Goal: Information Seeking & Learning: Understand process/instructions

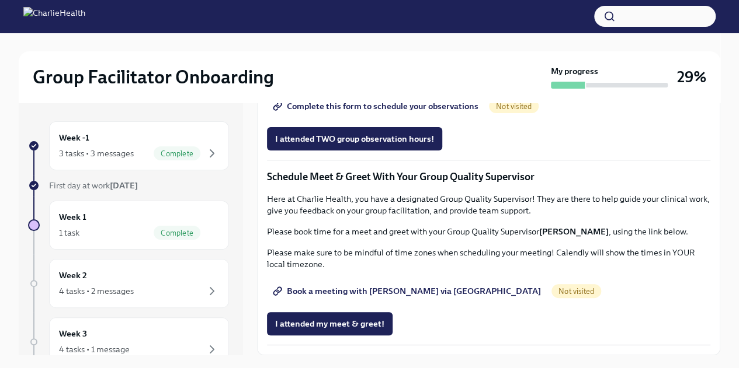
scroll to position [889, 0]
click at [386, 85] on link "Group Observation Instructions" at bounding box center [342, 73] width 151 height 23
click at [418, 112] on span "Complete this form to schedule your observations" at bounding box center [376, 106] width 203 height 12
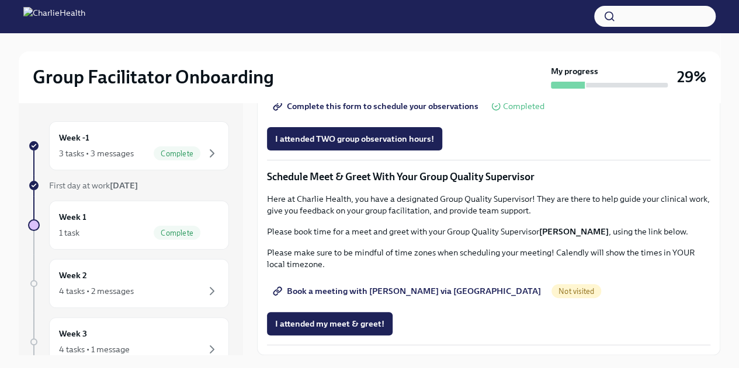
click at [384, 285] on link "Book a meeting with [PERSON_NAME] via [GEOGRAPHIC_DATA]" at bounding box center [408, 291] width 282 height 23
click at [311, 85] on link "Group Observation Instructions" at bounding box center [342, 73] width 151 height 23
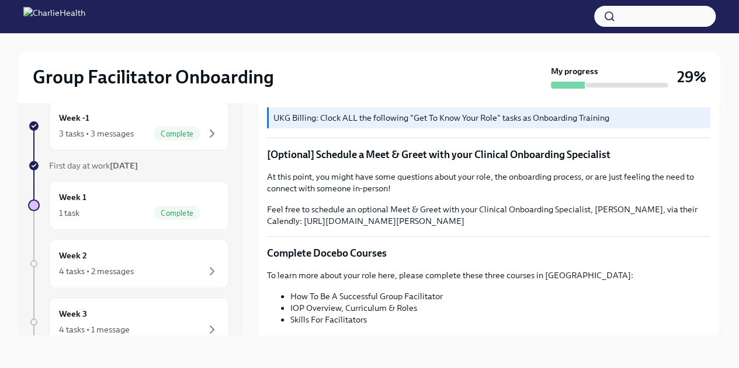
scroll to position [0, 0]
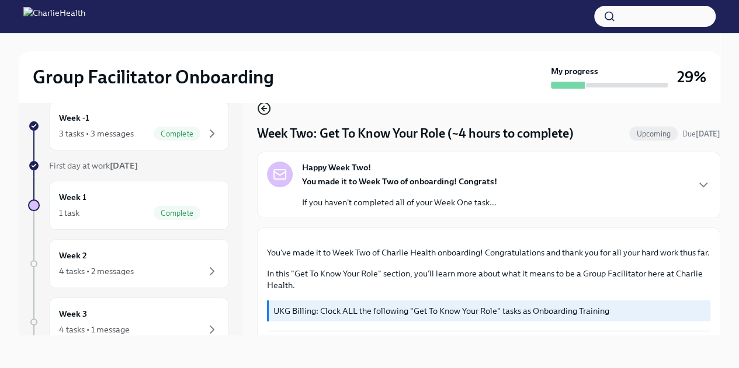
click at [263, 109] on icon "button" at bounding box center [264, 109] width 5 height 0
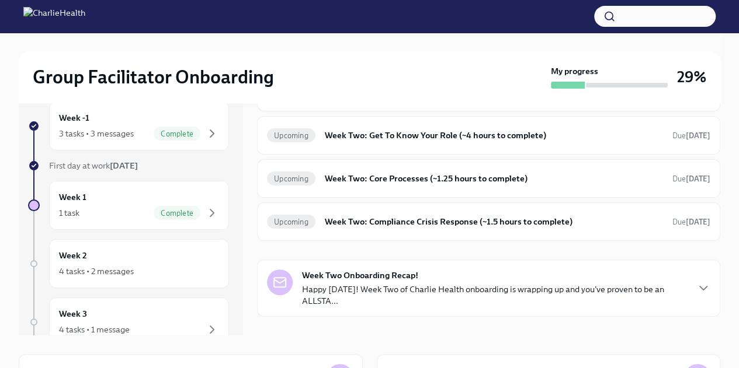
scroll to position [95, 0]
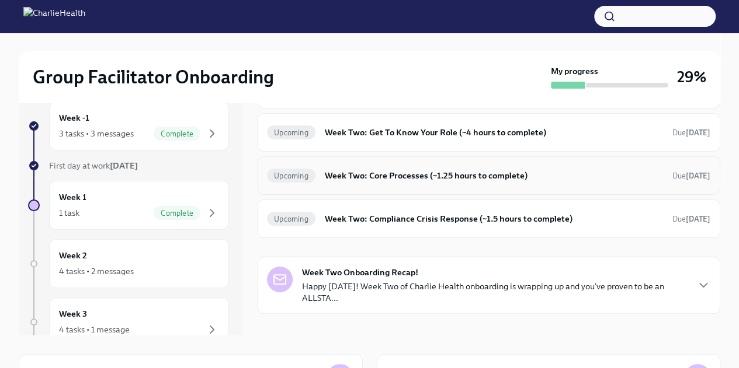
click at [481, 175] on h6 "Week Two: Core Processes (~1.25 hours to complete)" at bounding box center [494, 175] width 338 height 13
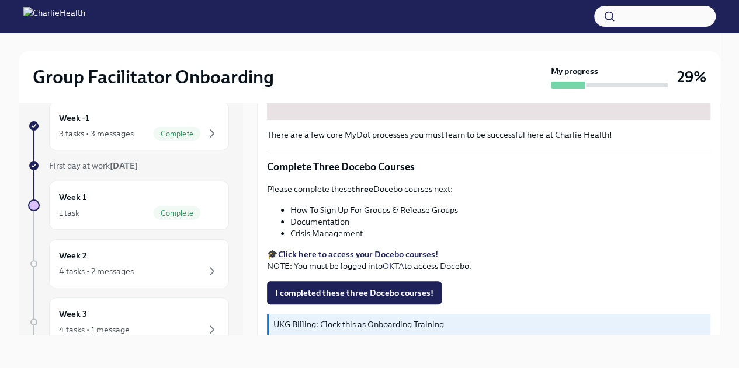
scroll to position [426, 0]
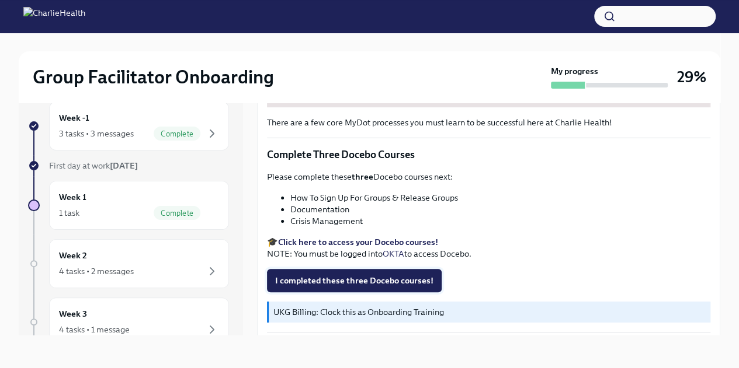
click at [392, 278] on span "I completed these three Docebo courses!" at bounding box center [354, 281] width 158 height 12
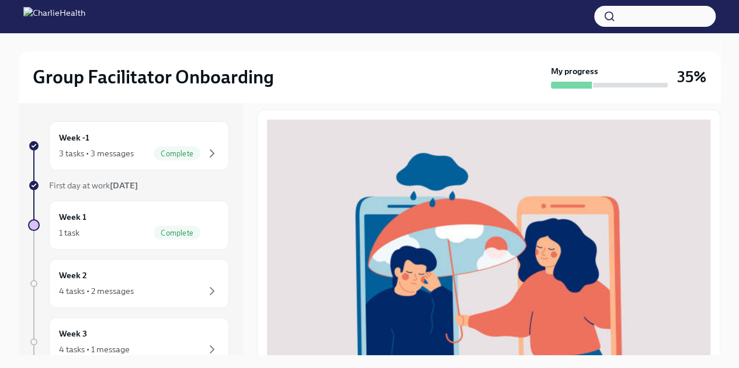
scroll to position [0, 0]
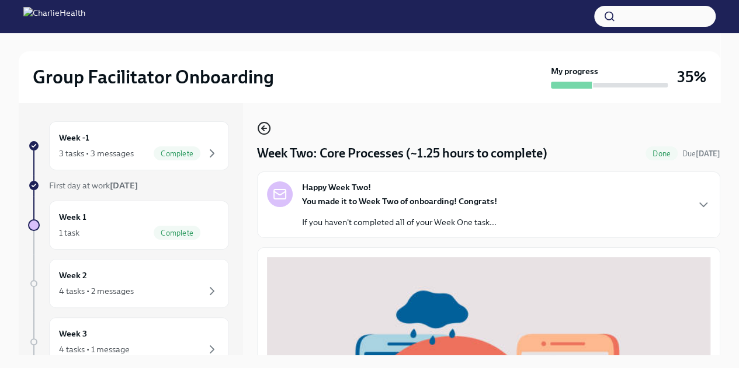
click at [259, 127] on icon "button" at bounding box center [264, 128] width 14 height 14
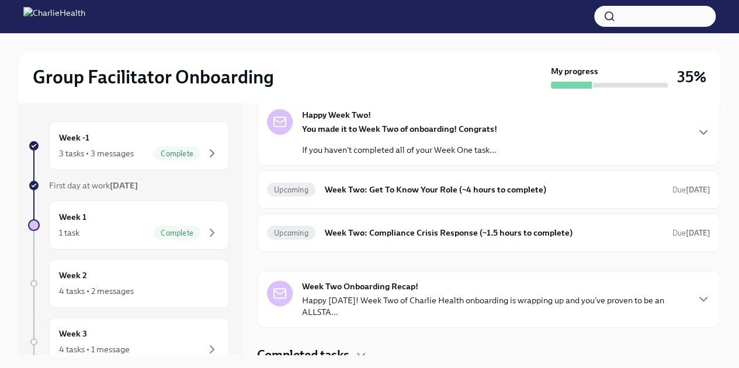
scroll to position [64, 0]
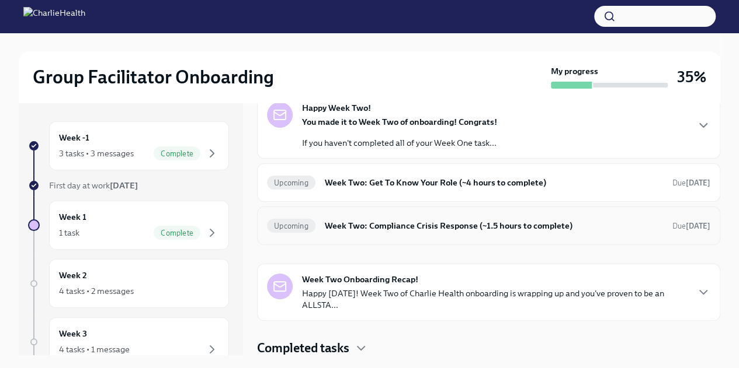
click at [426, 229] on h6 "Week Two: Compliance Crisis Response (~1.5 hours to complete)" at bounding box center [494, 226] width 338 height 13
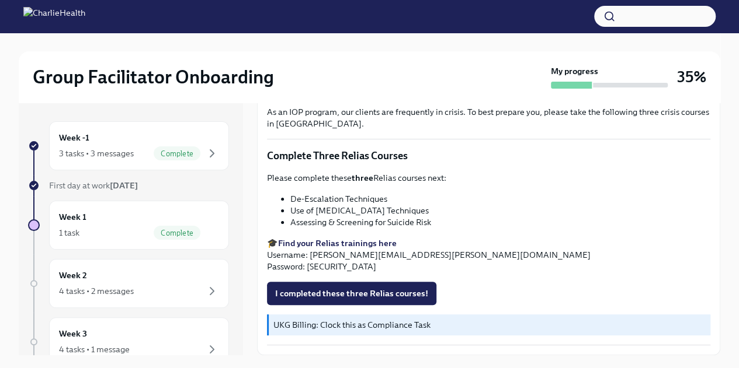
scroll to position [20, 0]
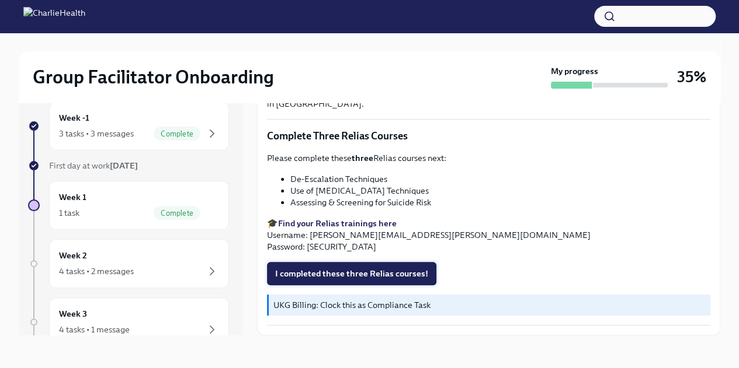
click at [295, 265] on button "I completed these three Relias courses!" at bounding box center [351, 273] width 169 height 23
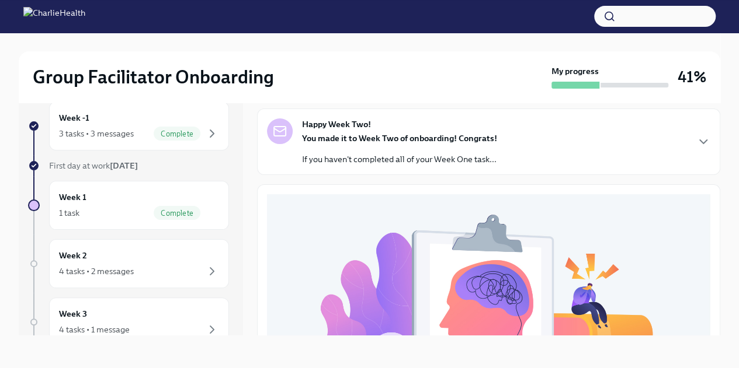
scroll to position [0, 0]
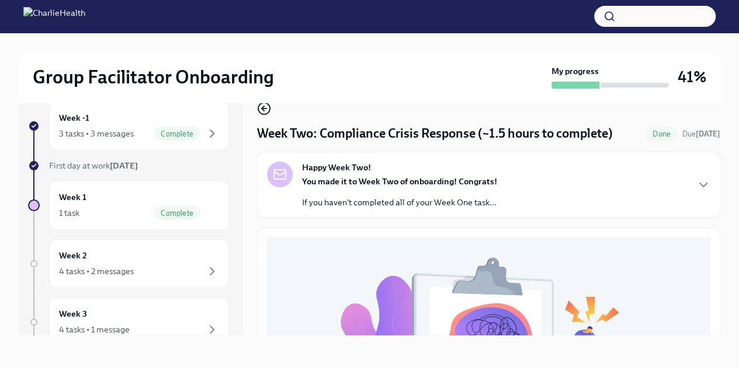
click at [262, 110] on icon "button" at bounding box center [264, 109] width 14 height 14
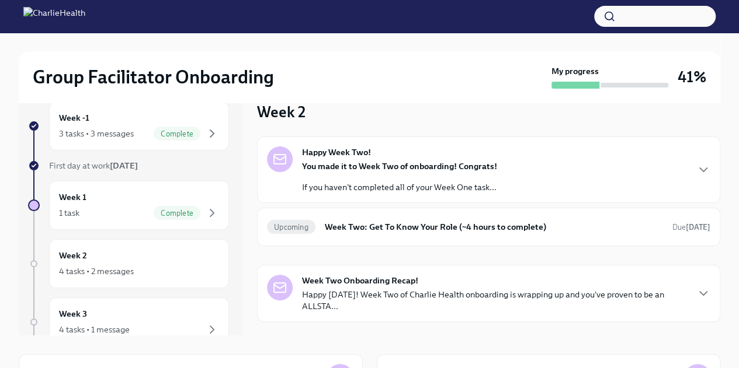
scroll to position [21, 0]
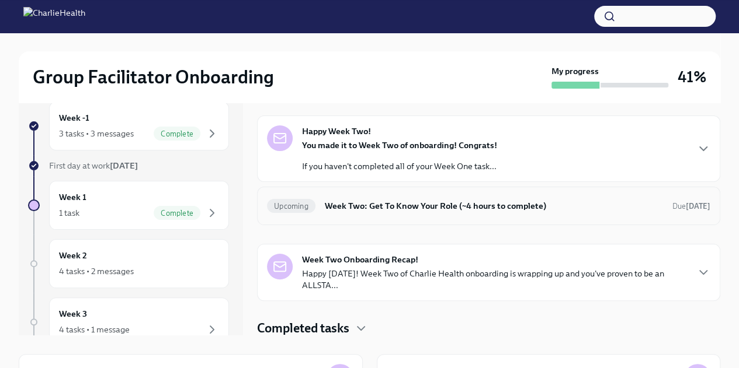
click at [340, 208] on h6 "Week Two: Get To Know Your Role (~4 hours to complete)" at bounding box center [494, 206] width 338 height 13
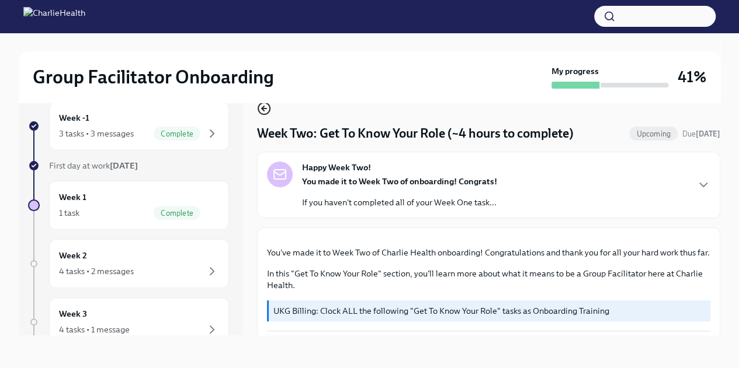
click at [264, 109] on icon "button" at bounding box center [264, 109] width 5 height 0
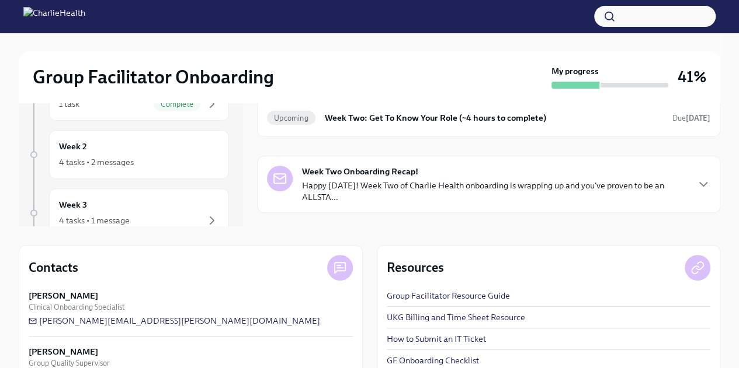
click at [321, 182] on p "Happy [DATE]! Week Two of Charlie Health onboarding is wrapping up and you've p…" at bounding box center [494, 191] width 385 height 23
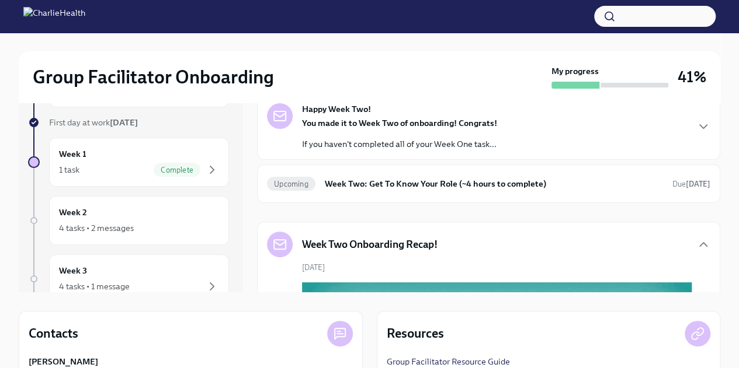
scroll to position [60, 0]
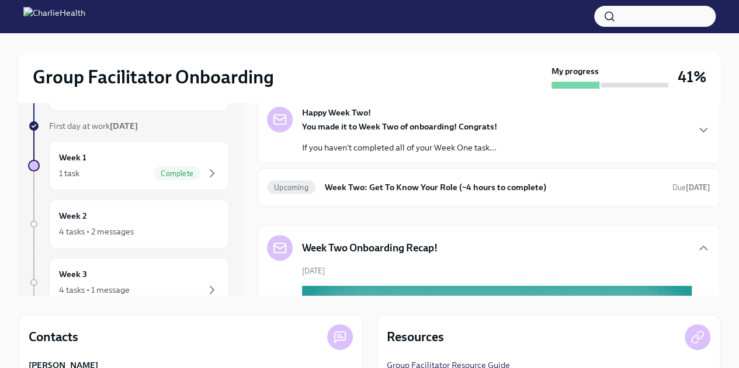
click at [315, 253] on h5 "Week Two Onboarding Recap!" at bounding box center [369, 248] width 135 height 14
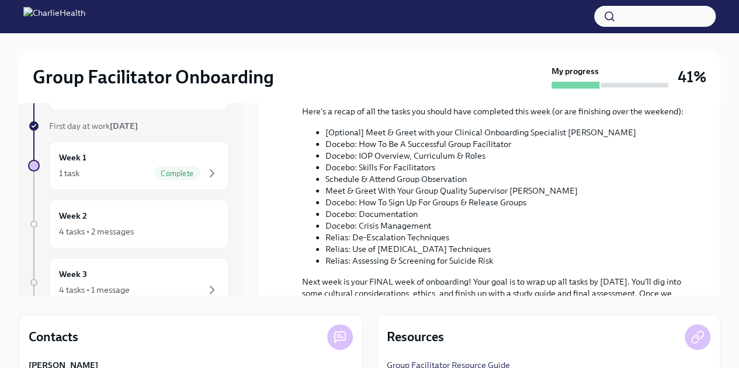
scroll to position [541, 0]
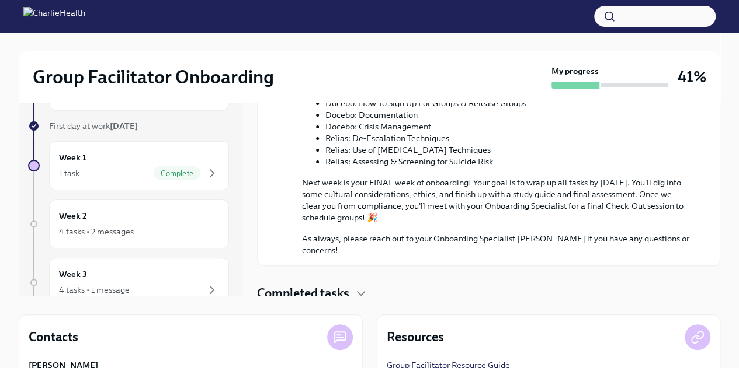
click at [322, 292] on h4 "Completed tasks" at bounding box center [303, 294] width 92 height 18
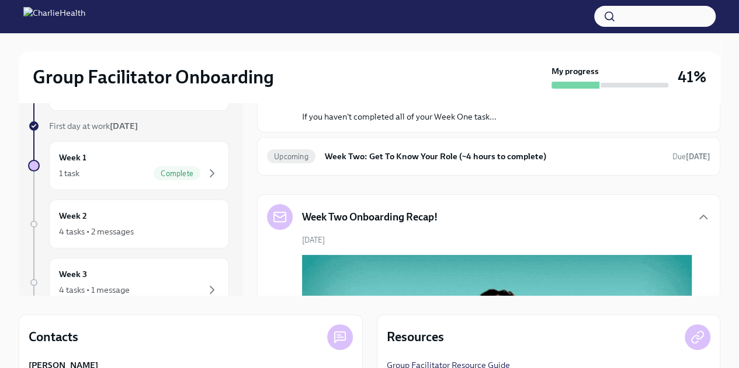
scroll to position [0, 0]
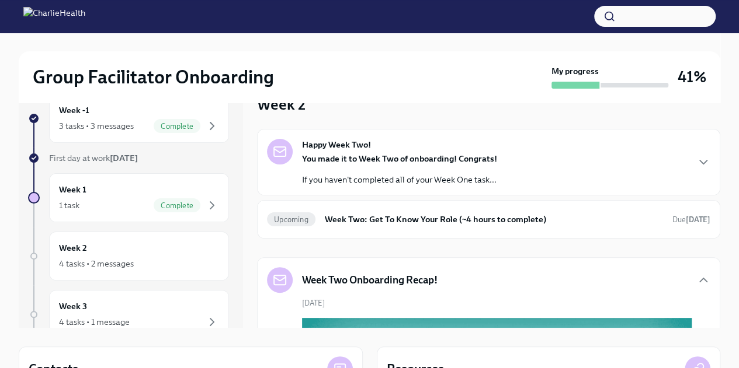
scroll to position [6, 0]
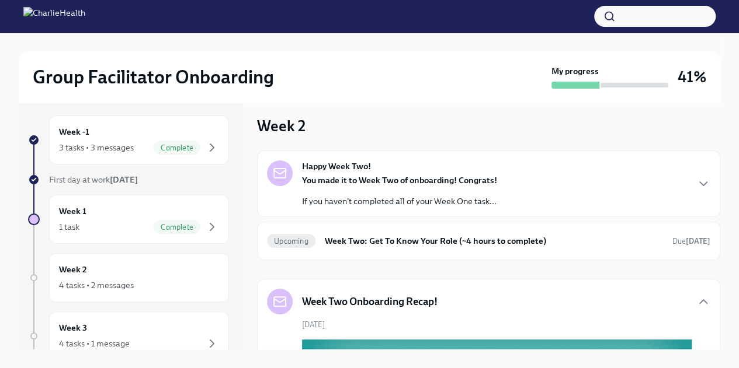
click at [307, 215] on div "Happy Week Two! You made it to Week Two of onboarding! Congrats! If you haven't…" at bounding box center [488, 184] width 463 height 67
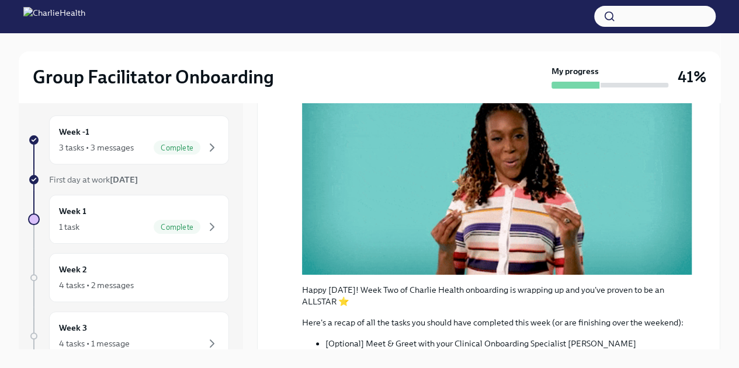
scroll to position [447, 0]
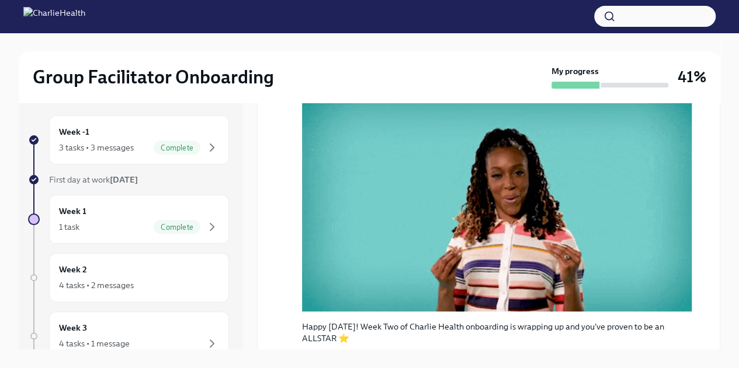
click at [696, 62] on icon "button" at bounding box center [703, 55] width 14 height 14
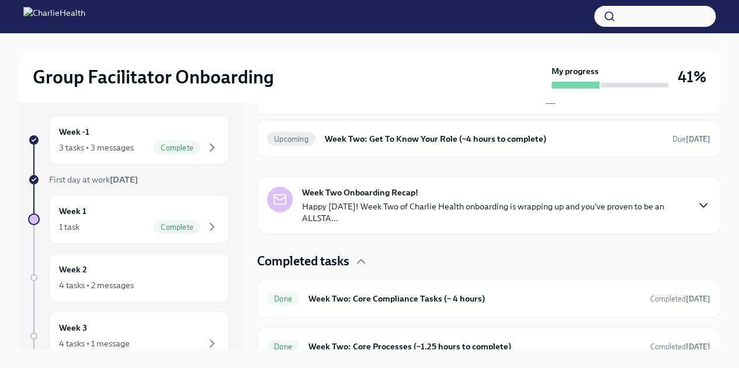
scroll to position [300, 0]
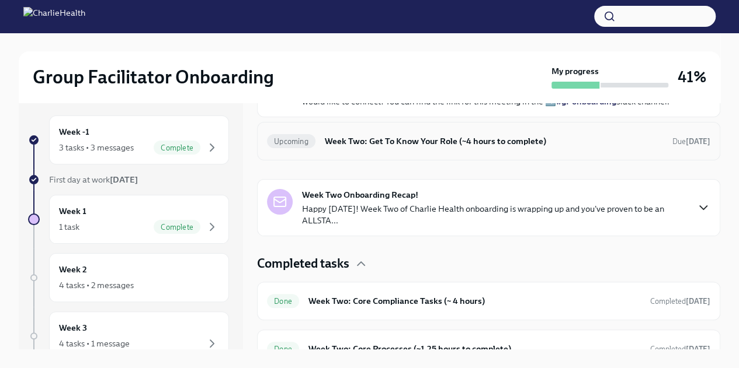
click at [346, 148] on h6 "Week Two: Get To Know Your Role (~4 hours to complete)" at bounding box center [494, 141] width 338 height 13
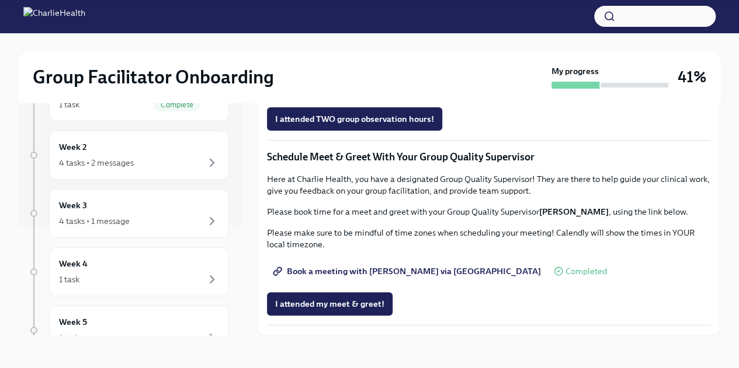
scroll to position [111, 0]
click at [103, 209] on div "Week 3 4 tasks • 1 message" at bounding box center [139, 211] width 160 height 29
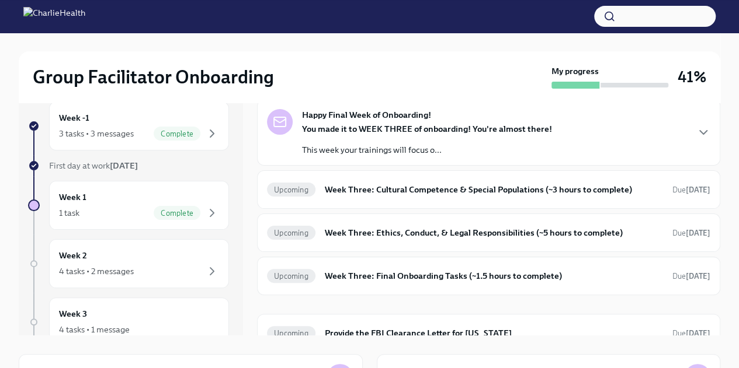
scroll to position [48, 0]
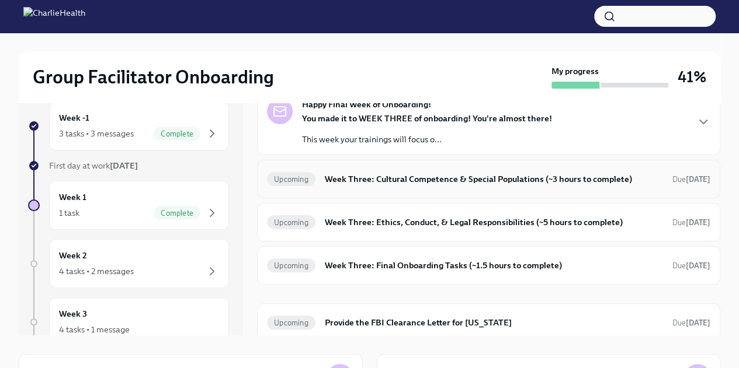
click at [300, 179] on span "Upcoming" at bounding box center [291, 179] width 48 height 9
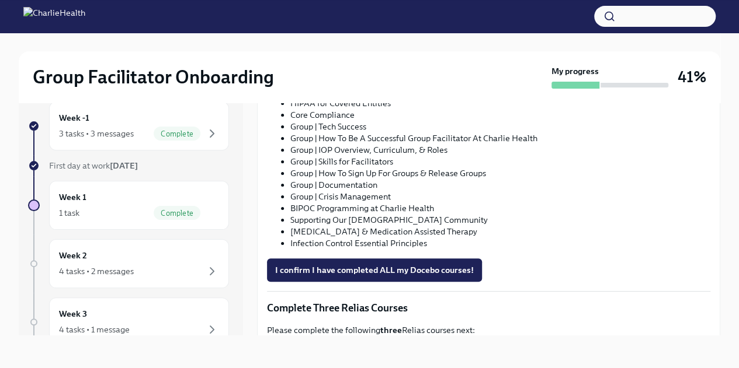
scroll to position [731, 0]
click at [310, 267] on span "I confirm I have completed ALL my Docebo courses!" at bounding box center [374, 270] width 199 height 12
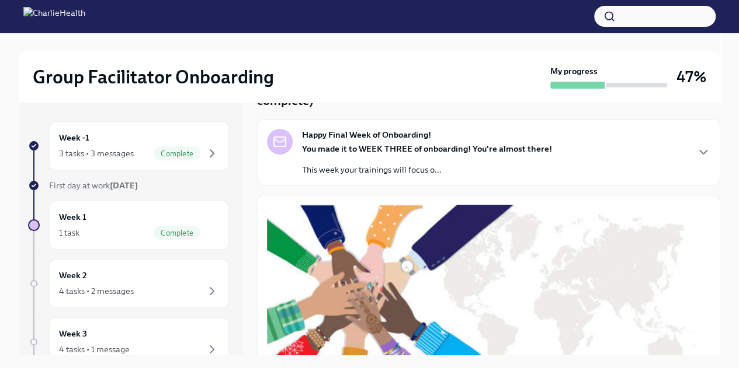
scroll to position [63, 0]
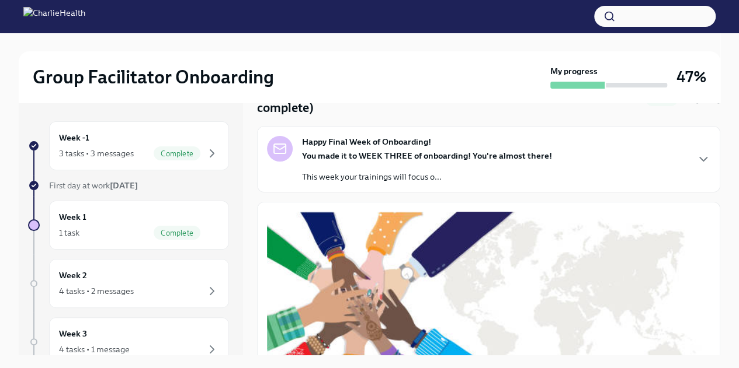
click at [332, 173] on p "This week your trainings will focus o..." at bounding box center [427, 177] width 250 height 12
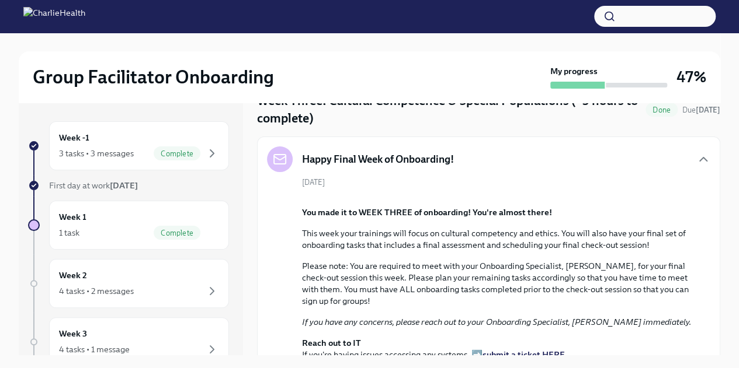
scroll to position [0, 0]
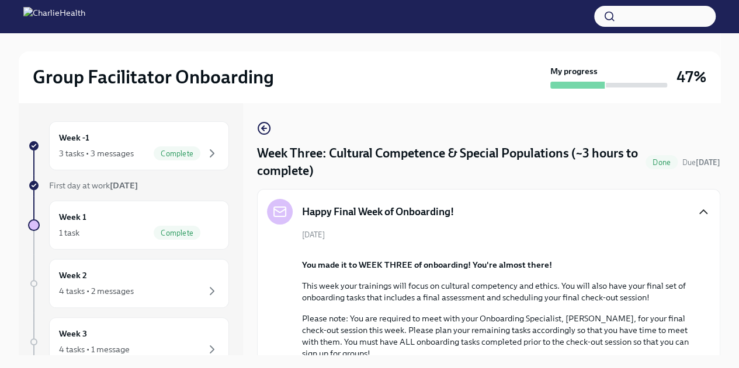
click at [697, 210] on icon "button" at bounding box center [703, 212] width 14 height 14
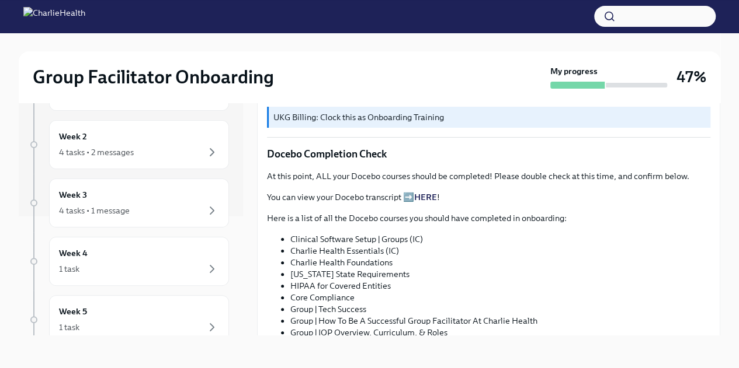
scroll to position [119, 0]
click at [81, 205] on div "4 tasks • 1 message" at bounding box center [94, 211] width 71 height 12
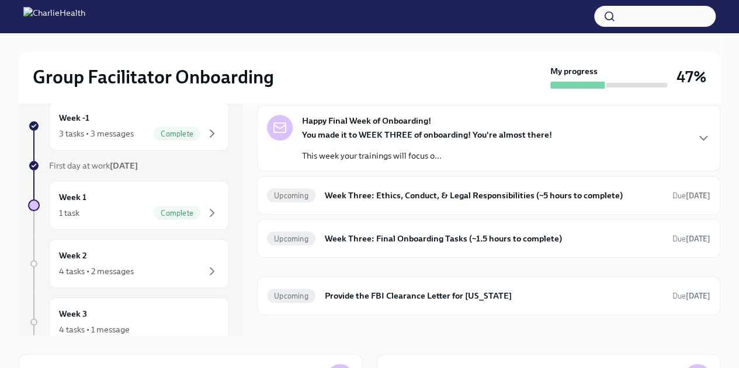
scroll to position [43, 0]
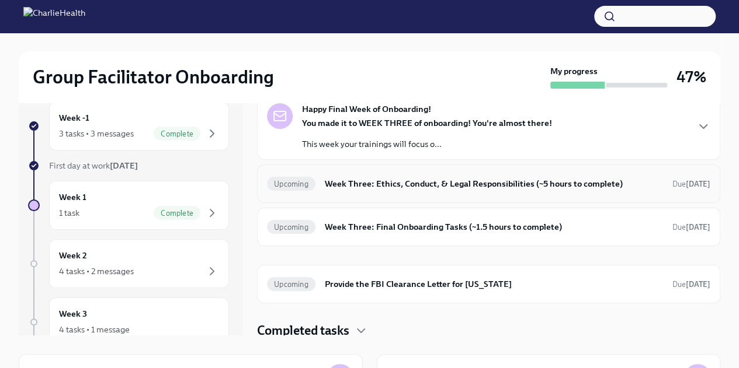
click at [294, 186] on span "Upcoming" at bounding box center [291, 184] width 48 height 9
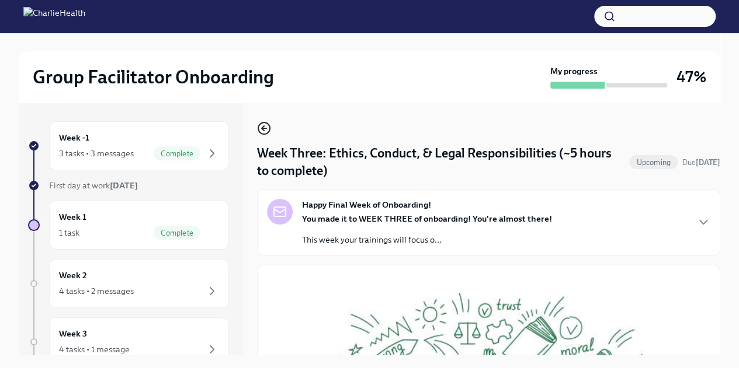
click at [261, 130] on icon "button" at bounding box center [264, 128] width 14 height 14
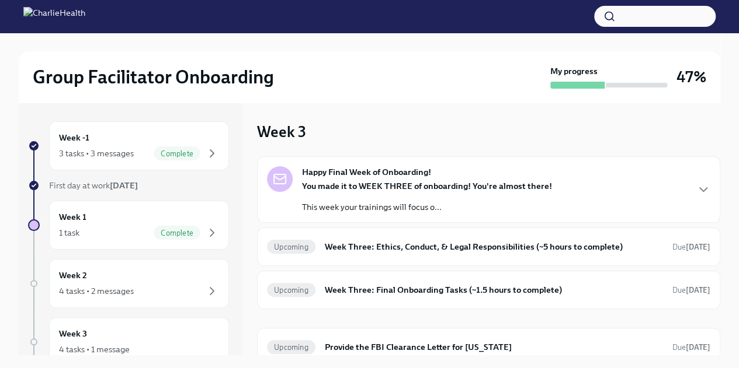
scroll to position [46, 0]
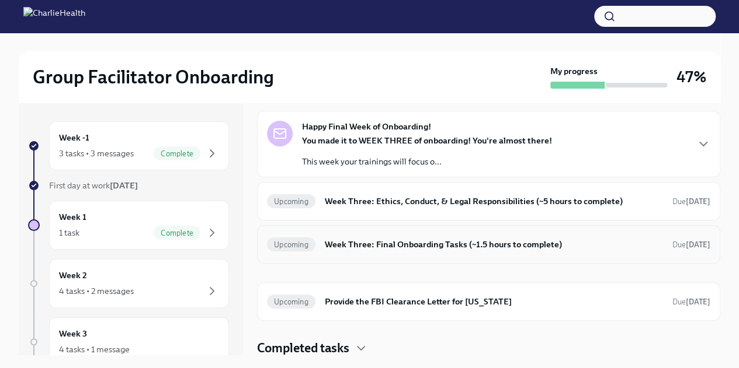
click at [299, 242] on span "Upcoming" at bounding box center [291, 245] width 48 height 9
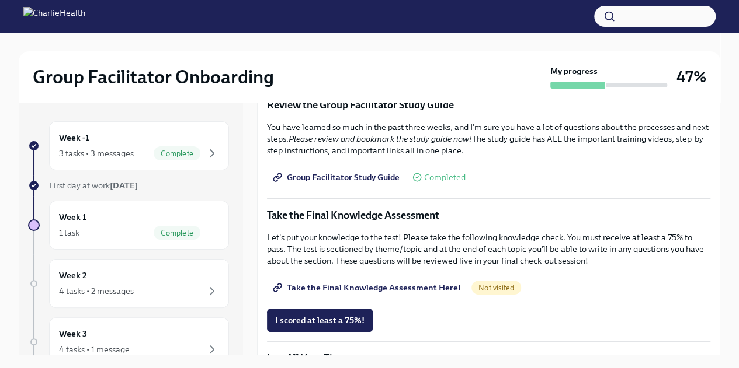
scroll to position [536, 0]
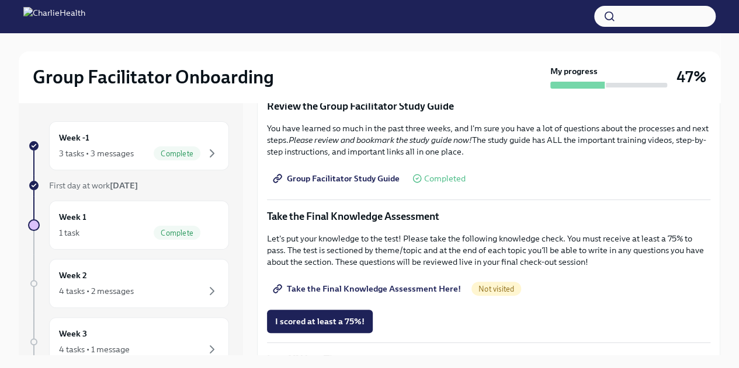
click at [314, 173] on span "Group Facilitator Study Guide" at bounding box center [337, 179] width 124 height 12
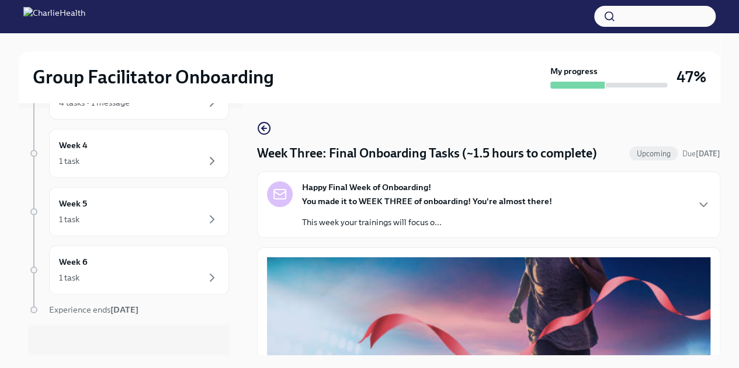
scroll to position [251, 0]
click at [70, 259] on h6 "Week 6" at bounding box center [73, 258] width 29 height 13
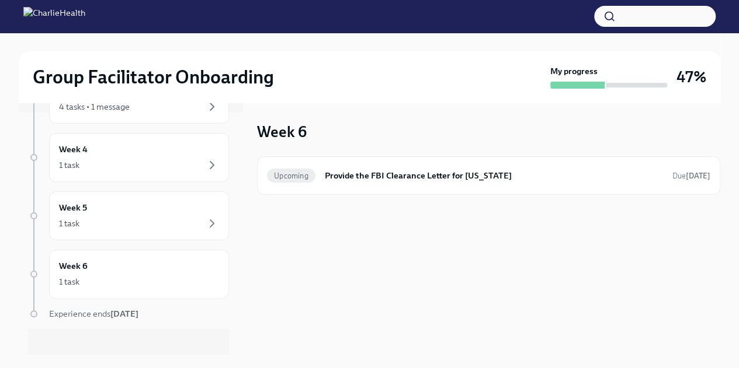
scroll to position [251, 0]
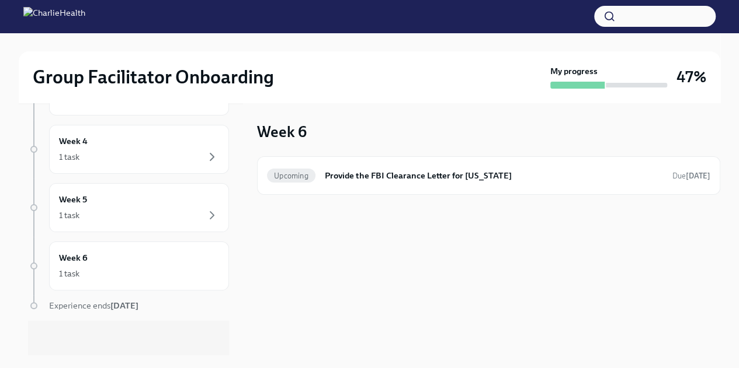
click at [70, 213] on div "1 task" at bounding box center [69, 216] width 20 height 12
click at [70, 203] on h6 "Week 5" at bounding box center [73, 199] width 28 height 13
click at [75, 147] on div "Week 4 1 task" at bounding box center [139, 149] width 160 height 29
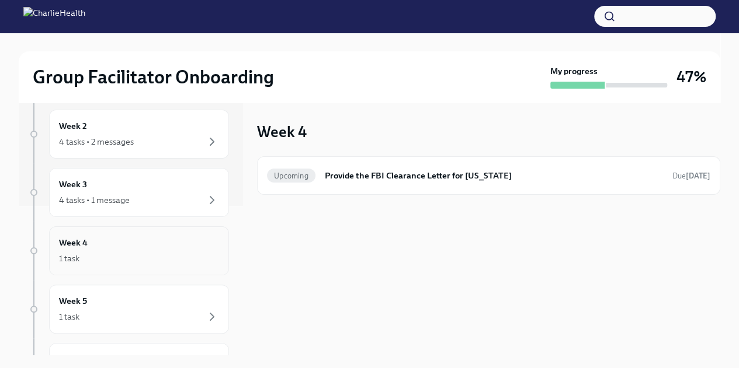
scroll to position [147, 0]
click at [79, 183] on h6 "Week 3" at bounding box center [73, 187] width 28 height 13
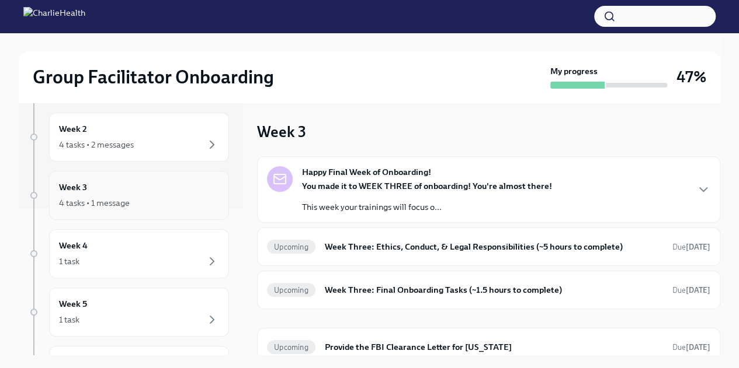
scroll to position [46, 0]
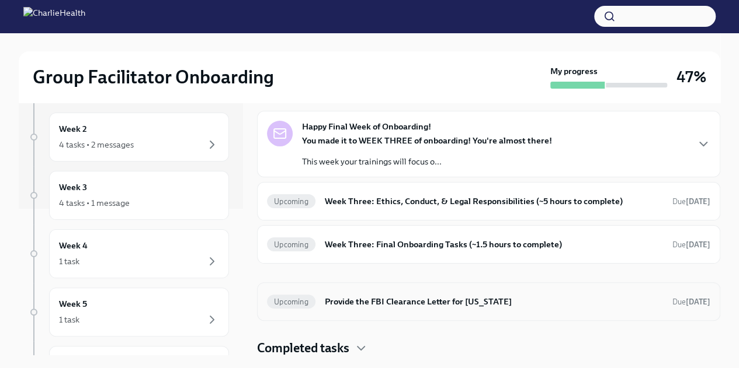
click at [291, 301] on span "Upcoming" at bounding box center [291, 302] width 48 height 9
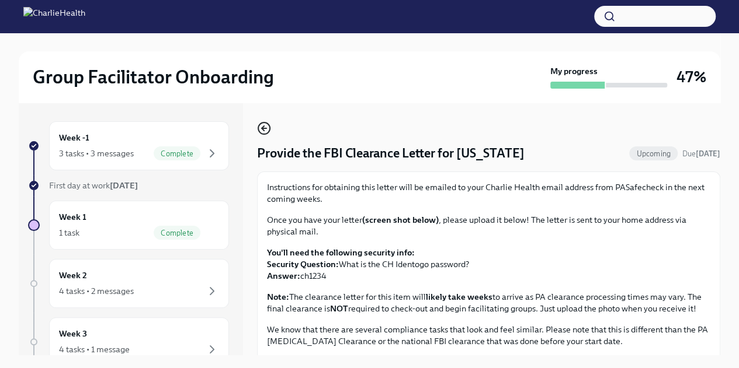
click at [264, 128] on icon "button" at bounding box center [264, 128] width 5 height 0
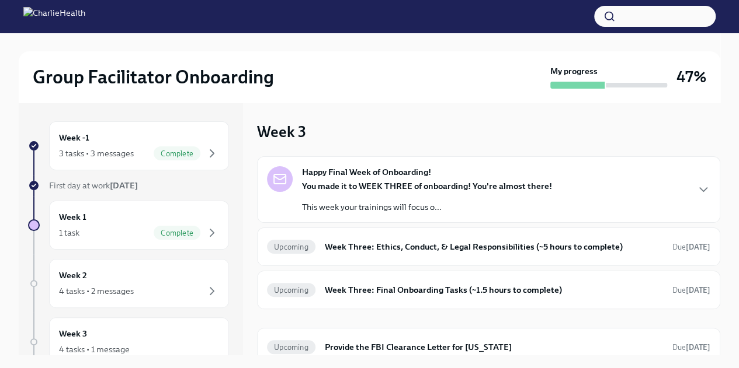
scroll to position [46, 0]
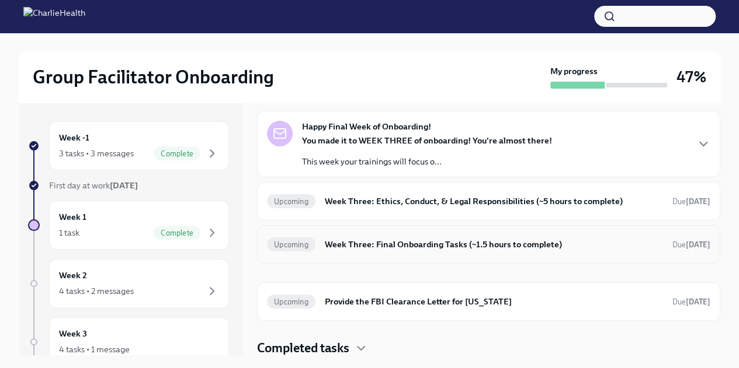
click at [330, 246] on h6 "Week Three: Final Onboarding Tasks (~1.5 hours to complete)" at bounding box center [494, 244] width 338 height 13
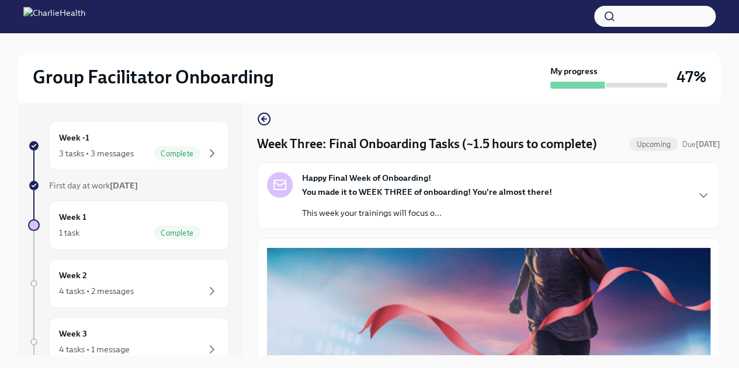
click at [329, 190] on strong "You made it to WEEK THREE of onboarding! You're almost there!" at bounding box center [427, 192] width 250 height 11
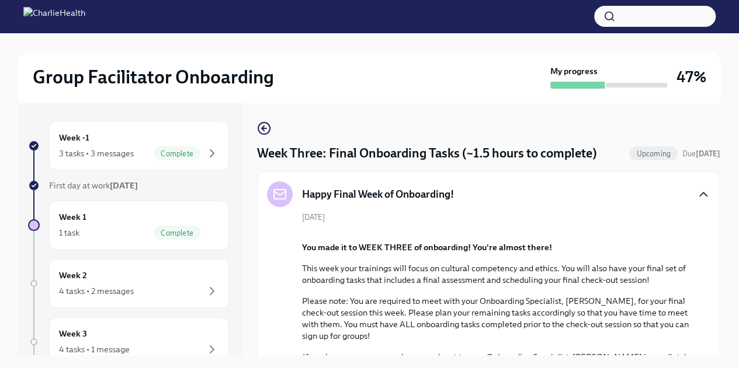
click at [696, 190] on icon "button" at bounding box center [703, 194] width 14 height 14
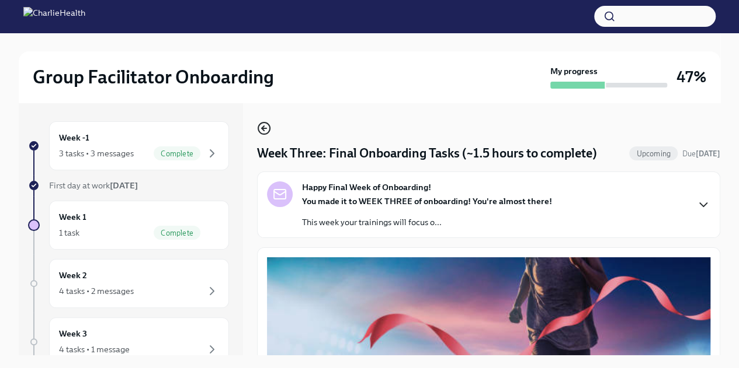
click at [263, 128] on icon "button" at bounding box center [264, 128] width 5 height 0
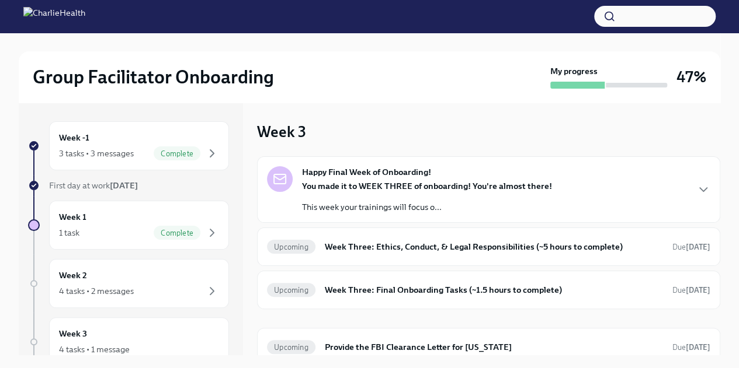
scroll to position [46, 0]
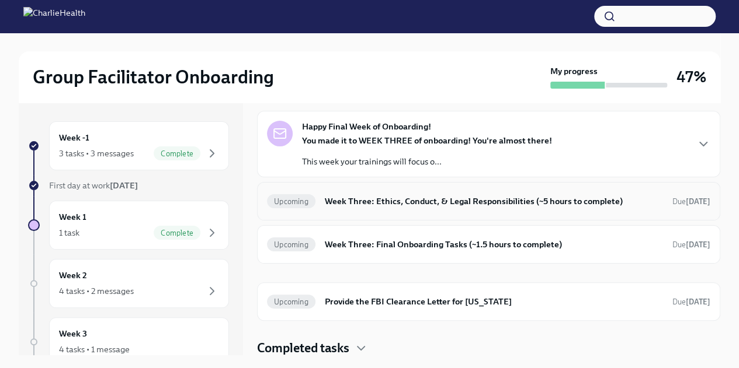
click at [293, 200] on span "Upcoming" at bounding box center [291, 201] width 48 height 9
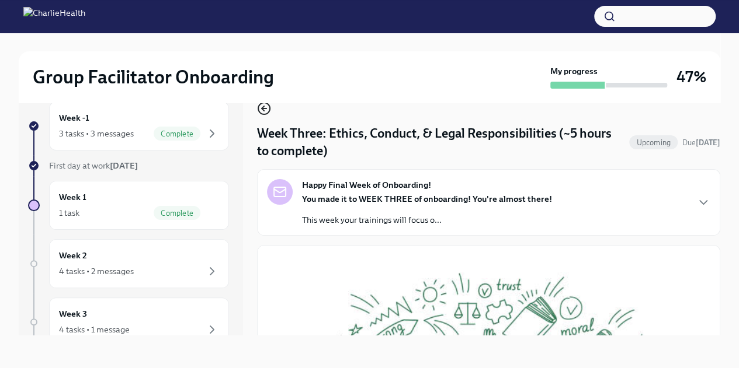
click at [263, 109] on icon "button" at bounding box center [264, 109] width 5 height 0
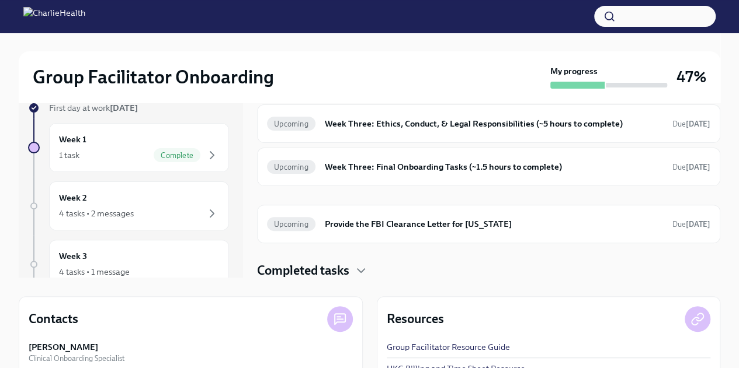
scroll to position [167, 0]
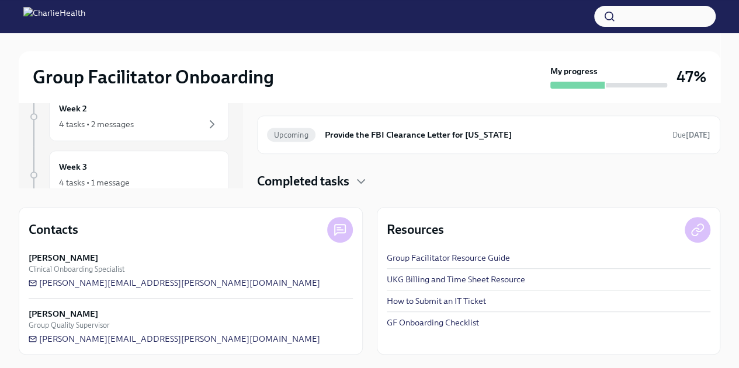
click at [423, 284] on link "UKG Billing and Time Sheet Resource" at bounding box center [456, 280] width 138 height 12
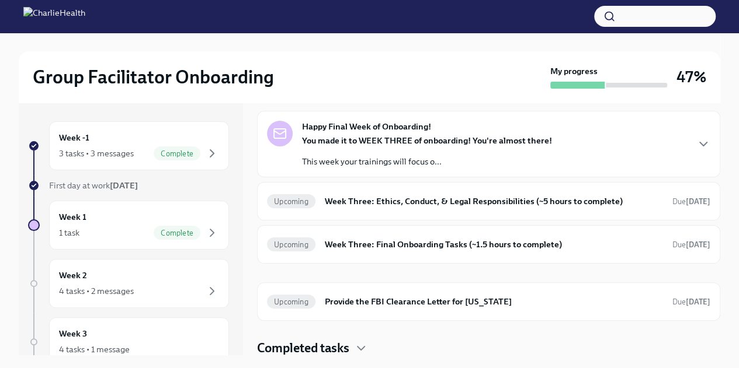
scroll to position [0, 0]
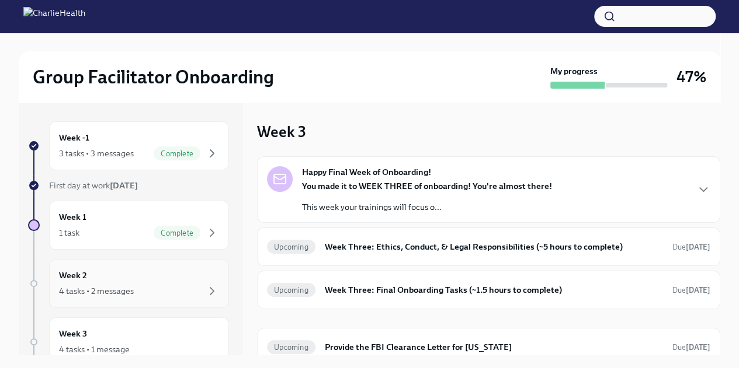
click at [106, 294] on div "4 tasks • 2 messages" at bounding box center [96, 292] width 75 height 12
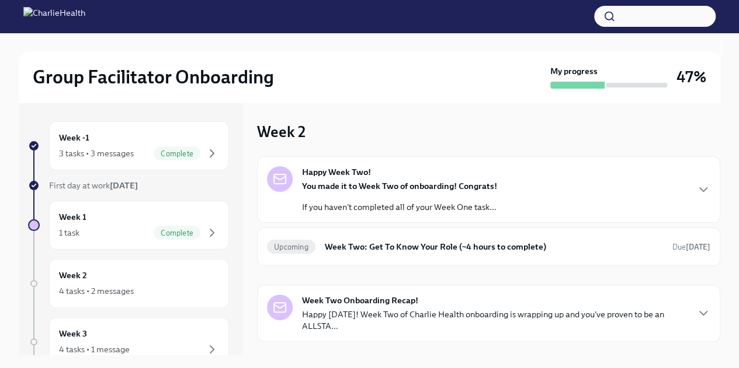
click at [315, 180] on p "You made it to Week Two of onboarding! Congrats!" at bounding box center [399, 186] width 195 height 12
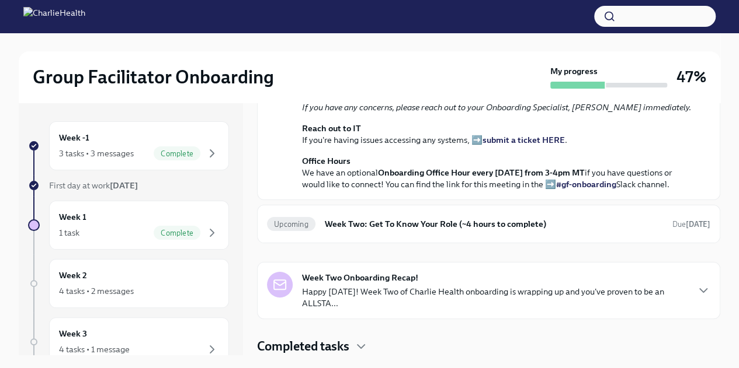
scroll to position [394, 0]
click at [316, 229] on div "Upcoming Week Two: Get To Know Your Role (~4 hours to complete) Due [DATE]" at bounding box center [488, 224] width 443 height 19
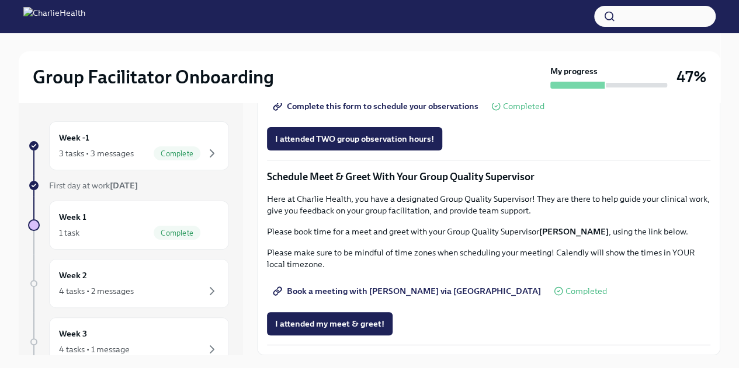
scroll to position [20, 0]
